Goal: Task Accomplishment & Management: Complete application form

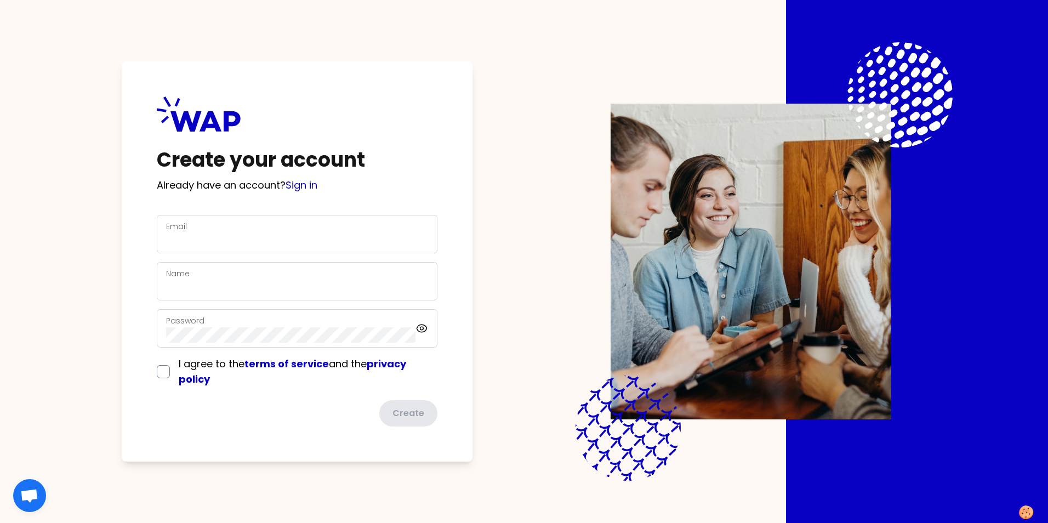
click at [202, 229] on div "Email" at bounding box center [297, 234] width 262 height 29
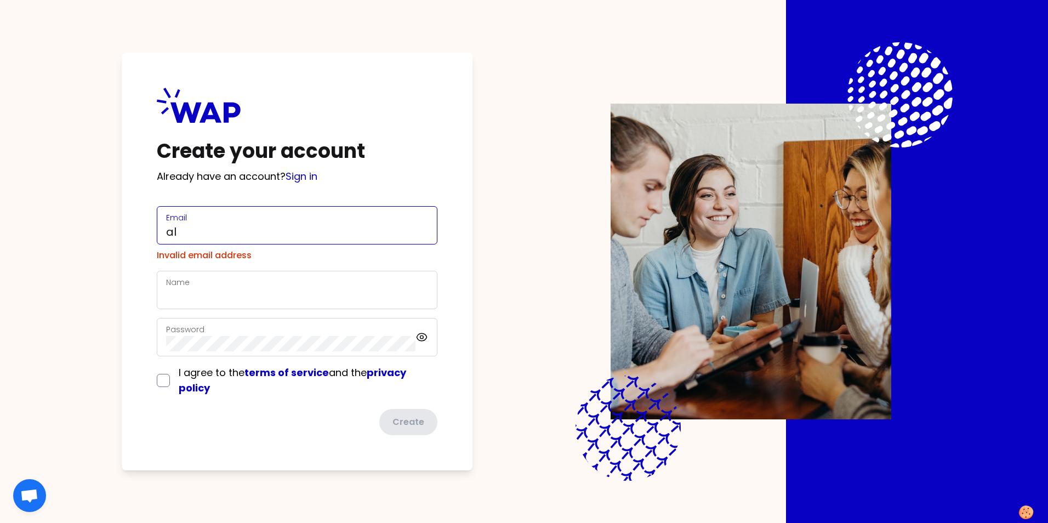
type input "[PERSON_NAME][EMAIL_ADDRESS][DOMAIN_NAME]"
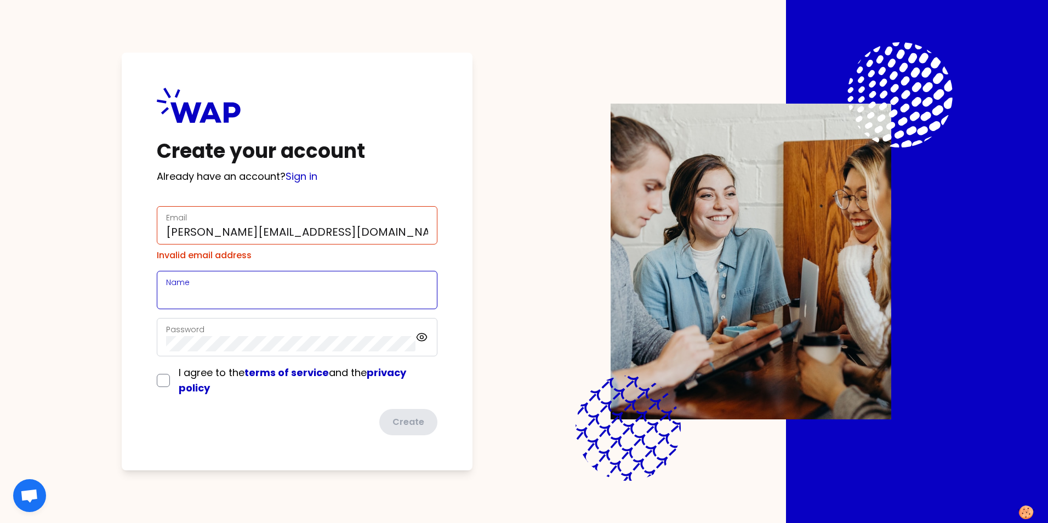
type input "[PERSON_NAME] Palleja"
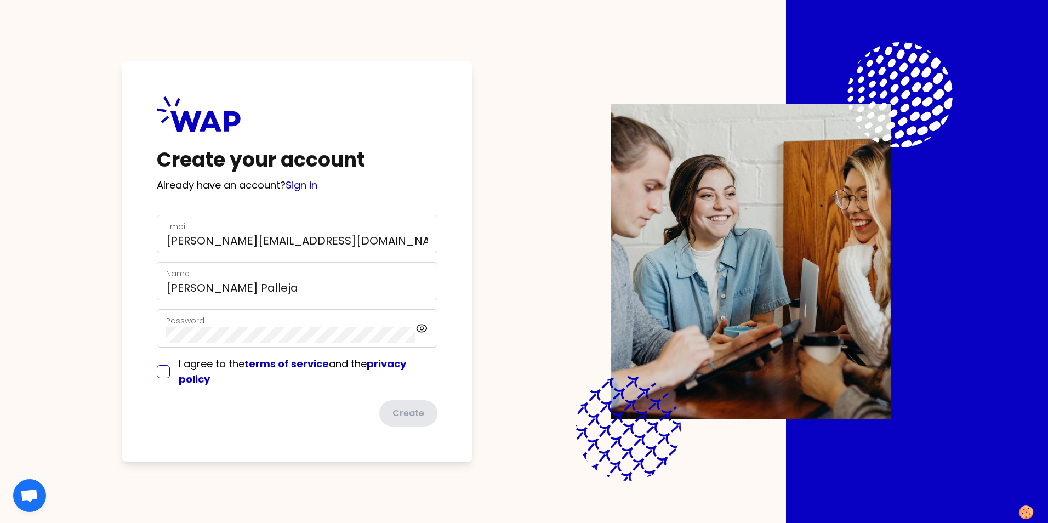
click at [164, 374] on input "checkbox" at bounding box center [163, 371] width 13 height 13
checkbox input "true"
click at [403, 411] on button "Create" at bounding box center [407, 413] width 60 height 29
